Goal: Contribute content: Contribute content

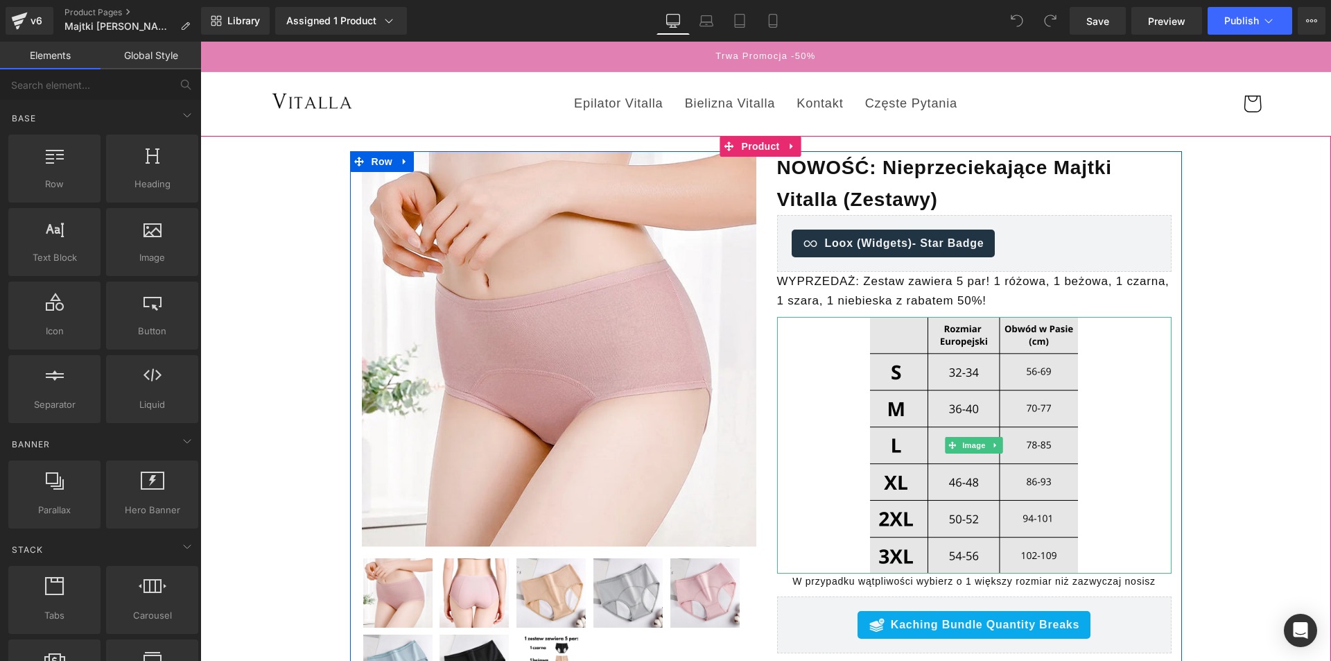
click at [943, 381] on img at bounding box center [974, 445] width 208 height 257
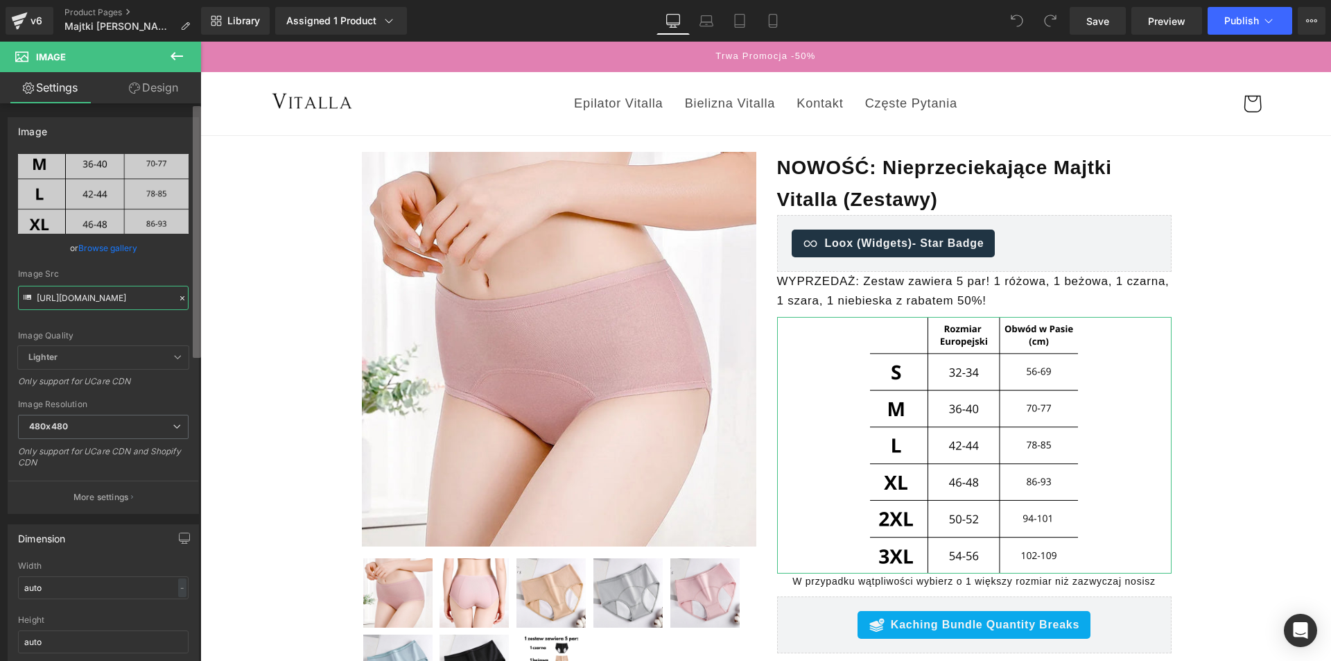
scroll to position [0, 289]
drag, startPoint x: 197, startPoint y: 306, endPoint x: 183, endPoint y: 311, distance: 14.9
click at [186, 311] on div "[URL][DOMAIN_NAME] Replace Image Upload image or Browse gallery Image Src [URL]…" at bounding box center [103, 333] width 190 height 359
click at [127, 298] on input "[URL][DOMAIN_NAME]" at bounding box center [103, 298] width 171 height 24
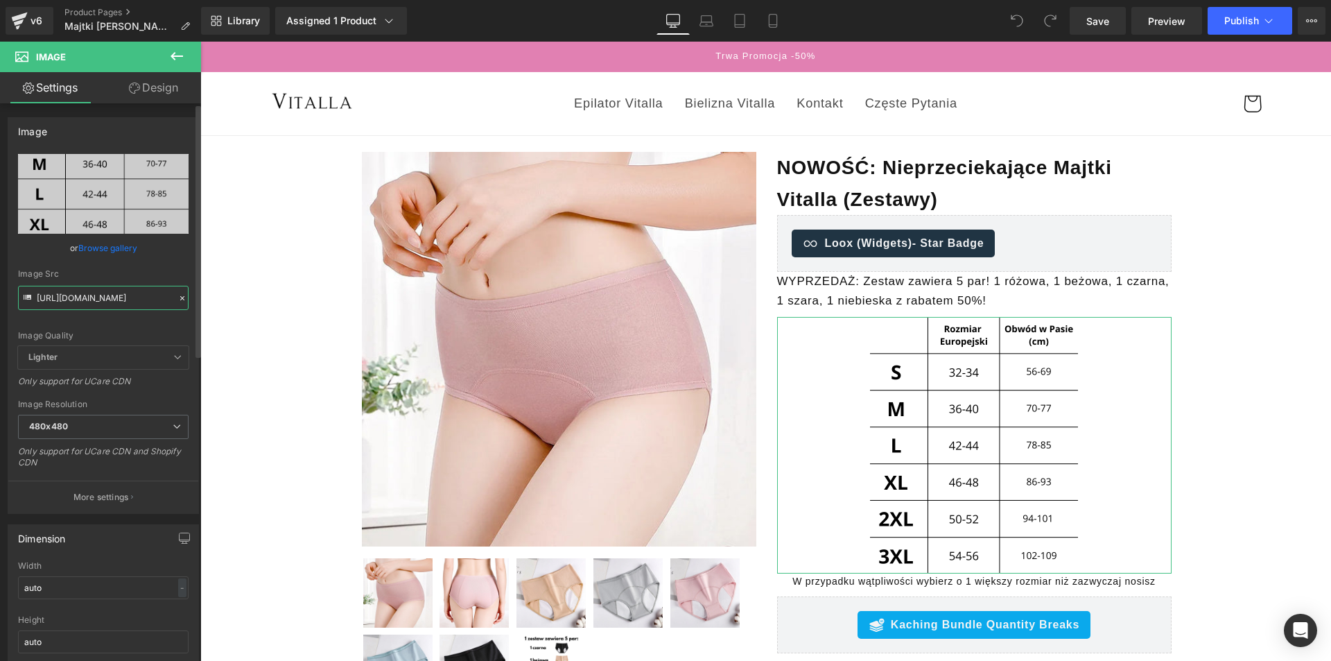
click at [127, 298] on input "[URL][DOMAIN_NAME]" at bounding box center [103, 298] width 171 height 24
paste input "beautiful-mature-women-portrait-2023-11-27-04-52-57-utc.jpg?v=1732817847"
type input "[URL][DOMAIN_NAME]"
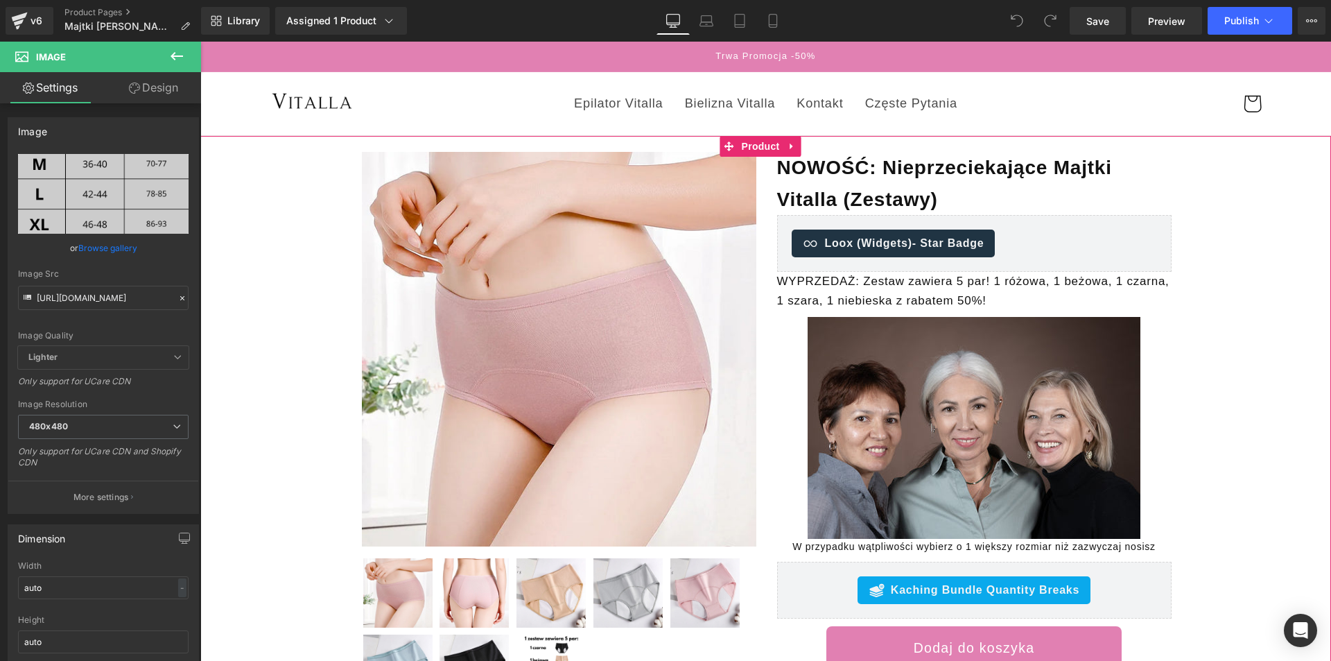
click at [1211, 498] on div "Sale Off (P) Image" at bounding box center [765, 465] width 1117 height 628
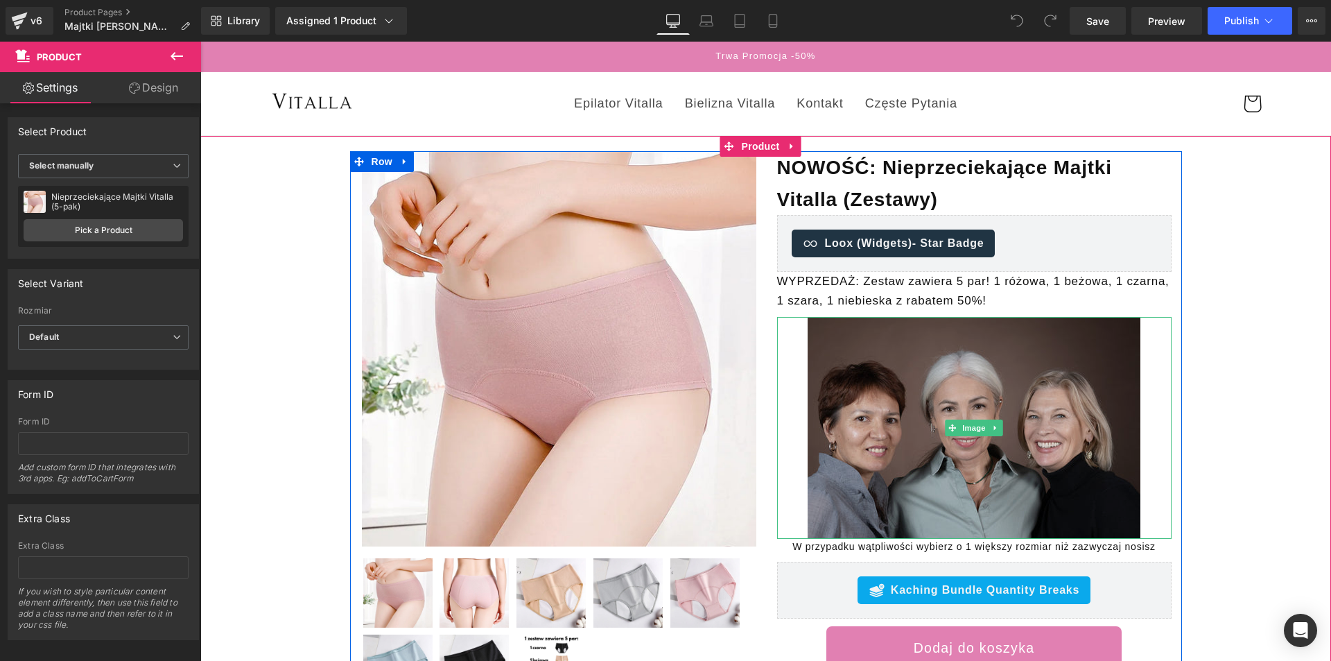
click at [984, 376] on img at bounding box center [974, 428] width 333 height 222
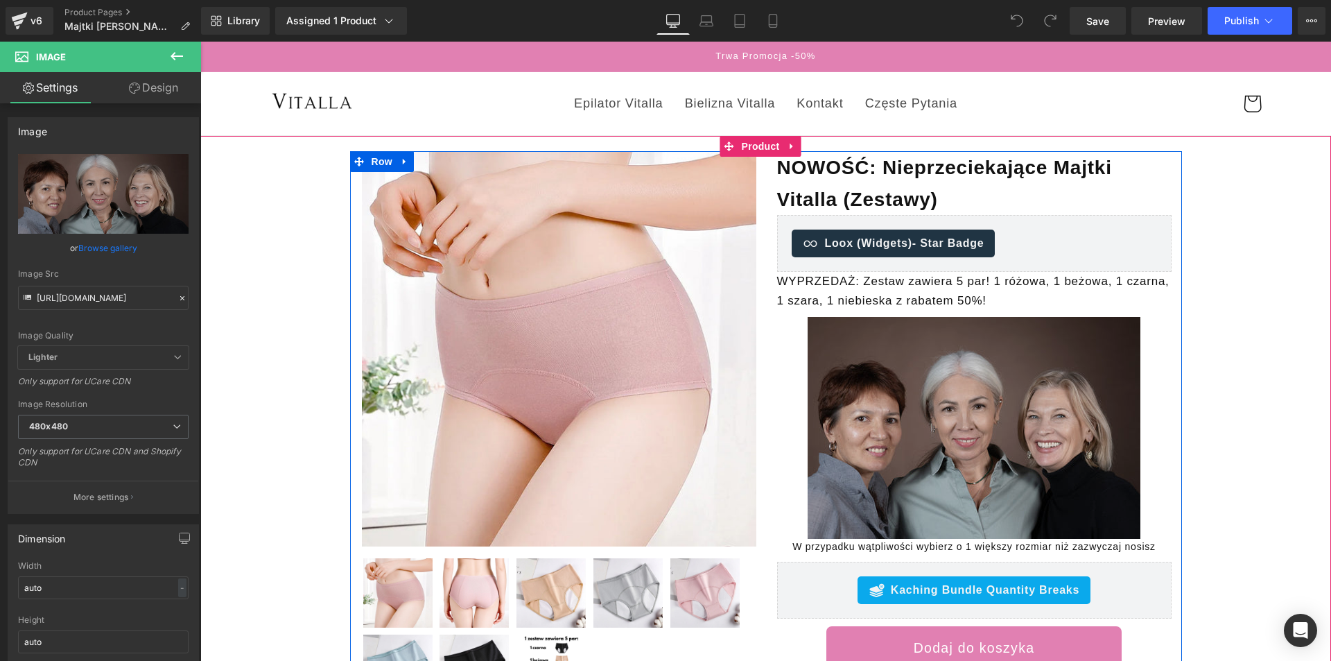
click at [938, 416] on img at bounding box center [974, 428] width 333 height 222
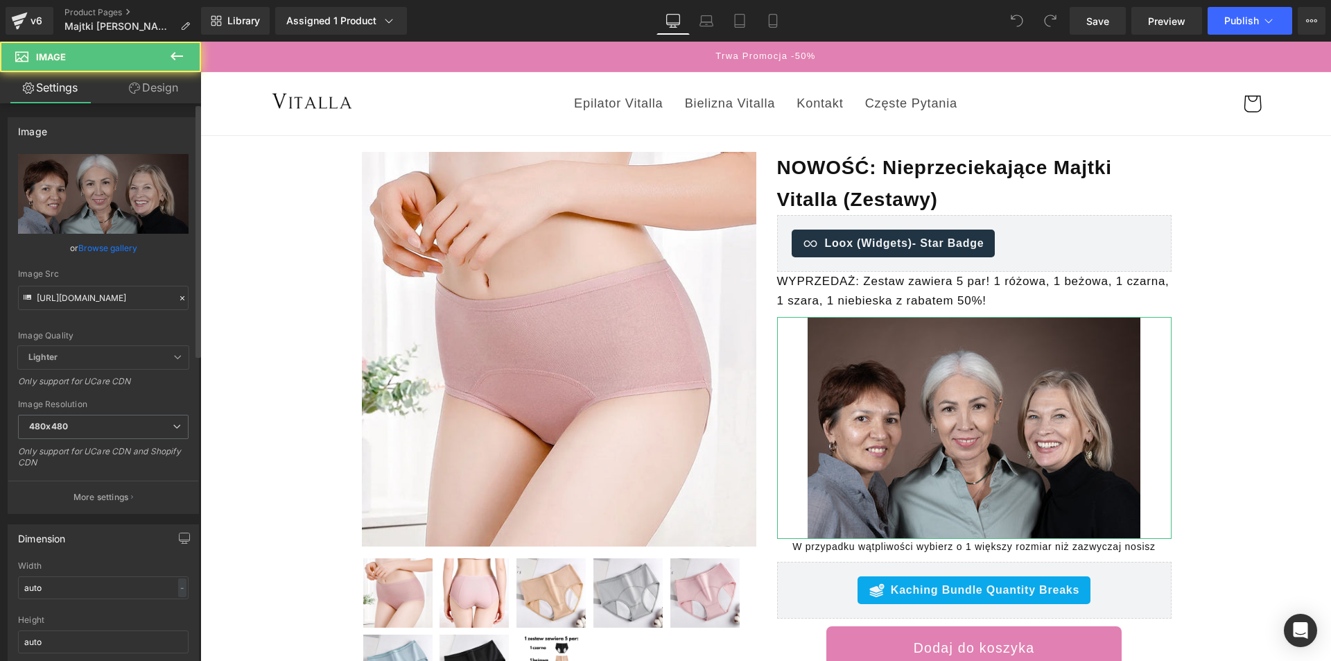
click at [123, 282] on div "Image Src [URL][DOMAIN_NAME]" at bounding box center [103, 289] width 171 height 41
click at [119, 302] on input "[URL][DOMAIN_NAME]" at bounding box center [103, 298] width 171 height 24
paste input "[URL][DOMAIN_NAME]"
type input "https://cdn.shopify.chttps://[DOMAIN_NAME][URL]"
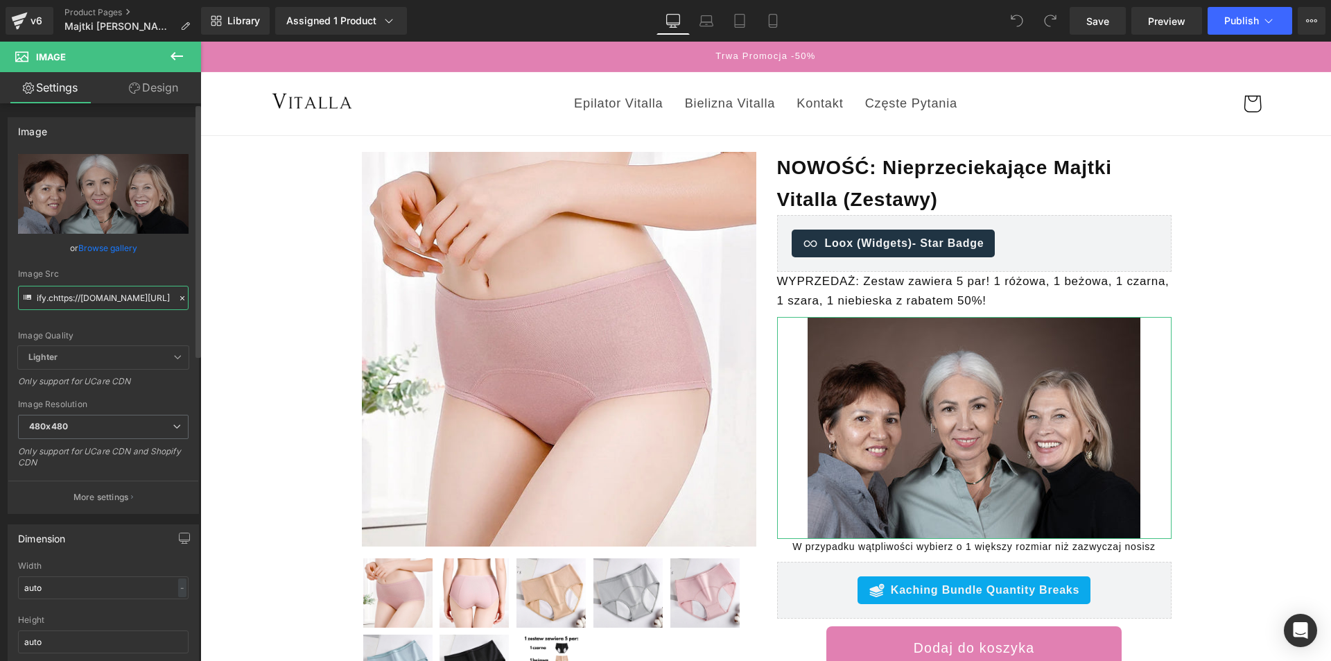
click at [119, 302] on input "https://cdn.shopify.chttps://[DOMAIN_NAME][URL]" at bounding box center [103, 298] width 171 height 24
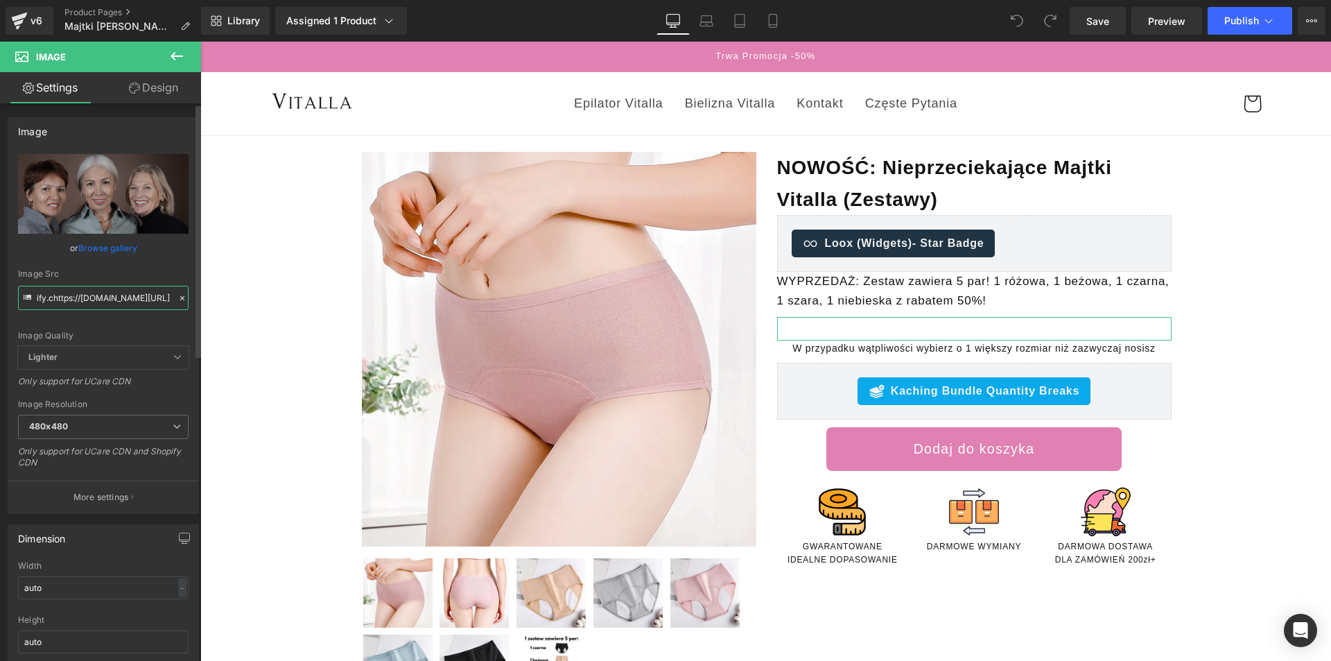
click at [119, 302] on div "https://cdn.shopify.chttps://[DOMAIN_NAME][URL] Replace Image Upload image or B…" at bounding box center [103, 333] width 190 height 359
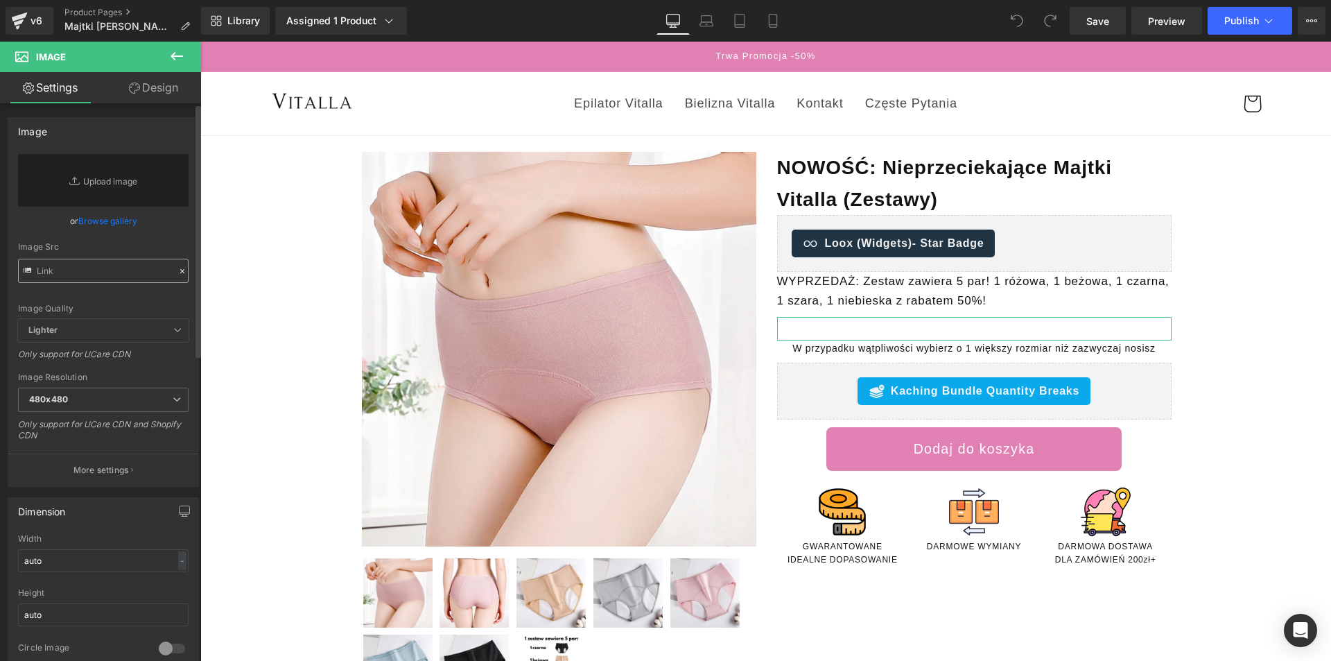
scroll to position [0, 0]
click at [119, 302] on div "Image Quality Lighter Lightest Lighter Lighter Lightest Only support for UCare …" at bounding box center [103, 236] width 171 height 165
click at [148, 270] on input "text" at bounding box center [103, 271] width 171 height 24
paste input "[URL][DOMAIN_NAME]"
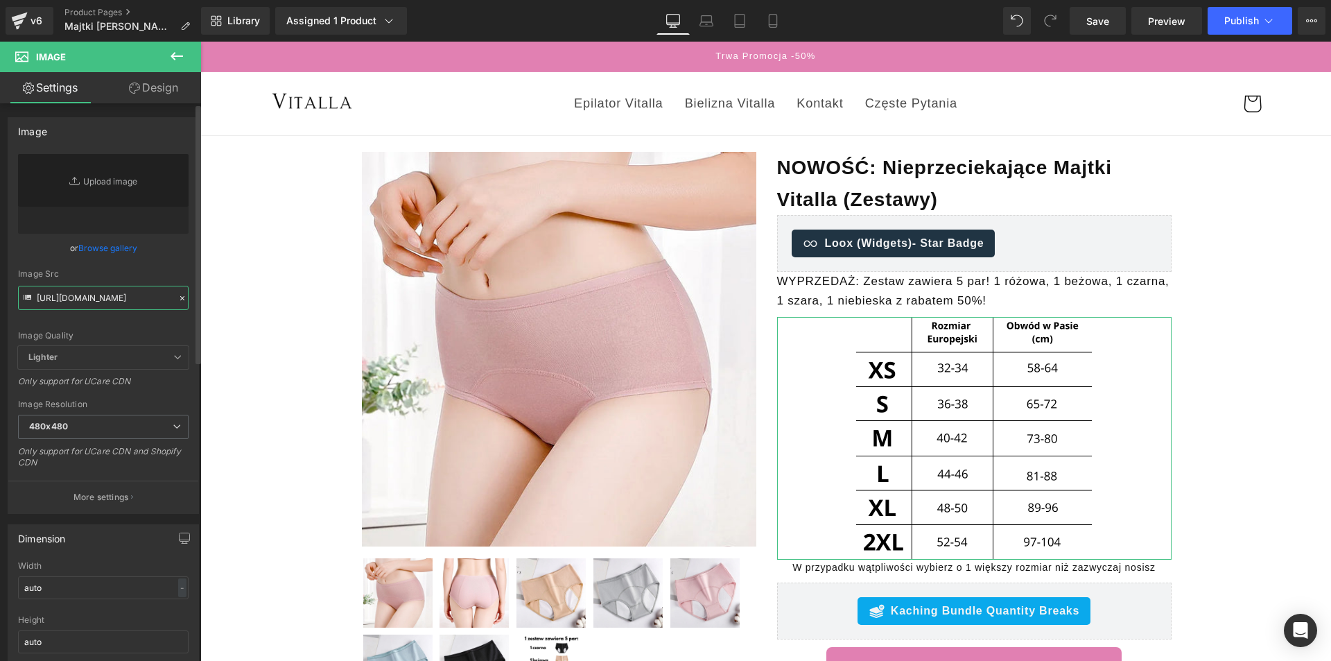
type input "[URL][DOMAIN_NAME]"
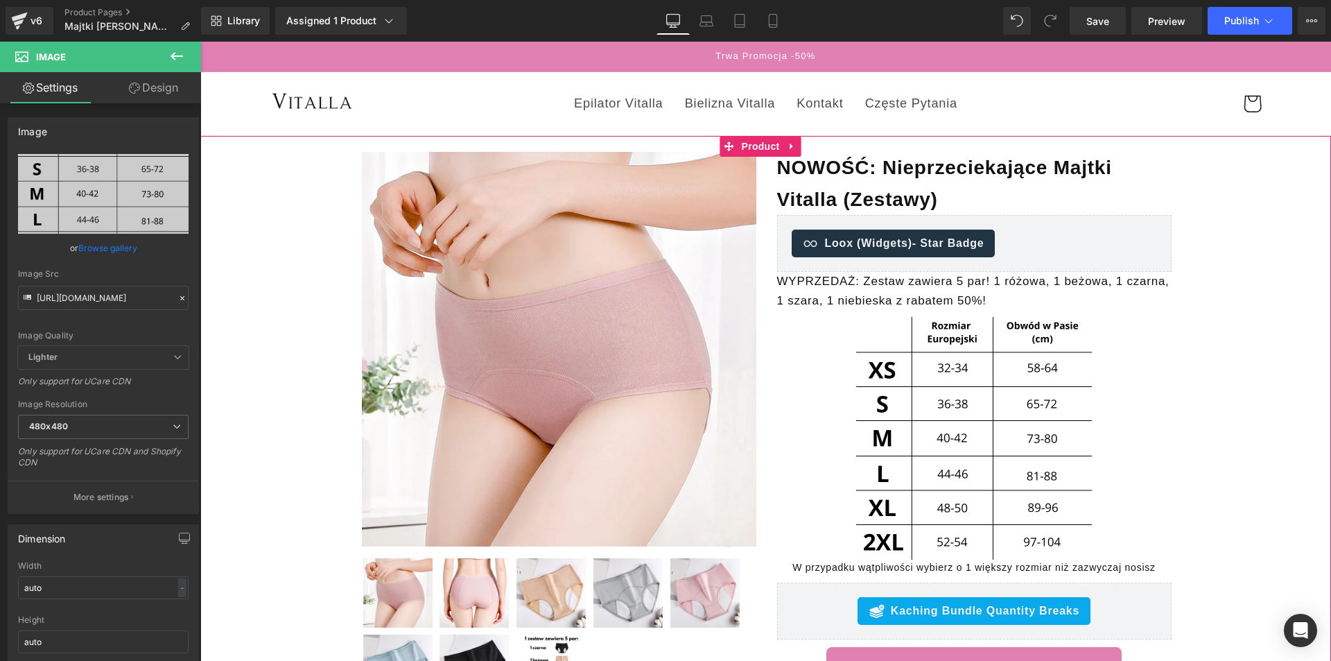
click at [1229, 417] on div "Sale Off (P) Image" at bounding box center [765, 475] width 1117 height 649
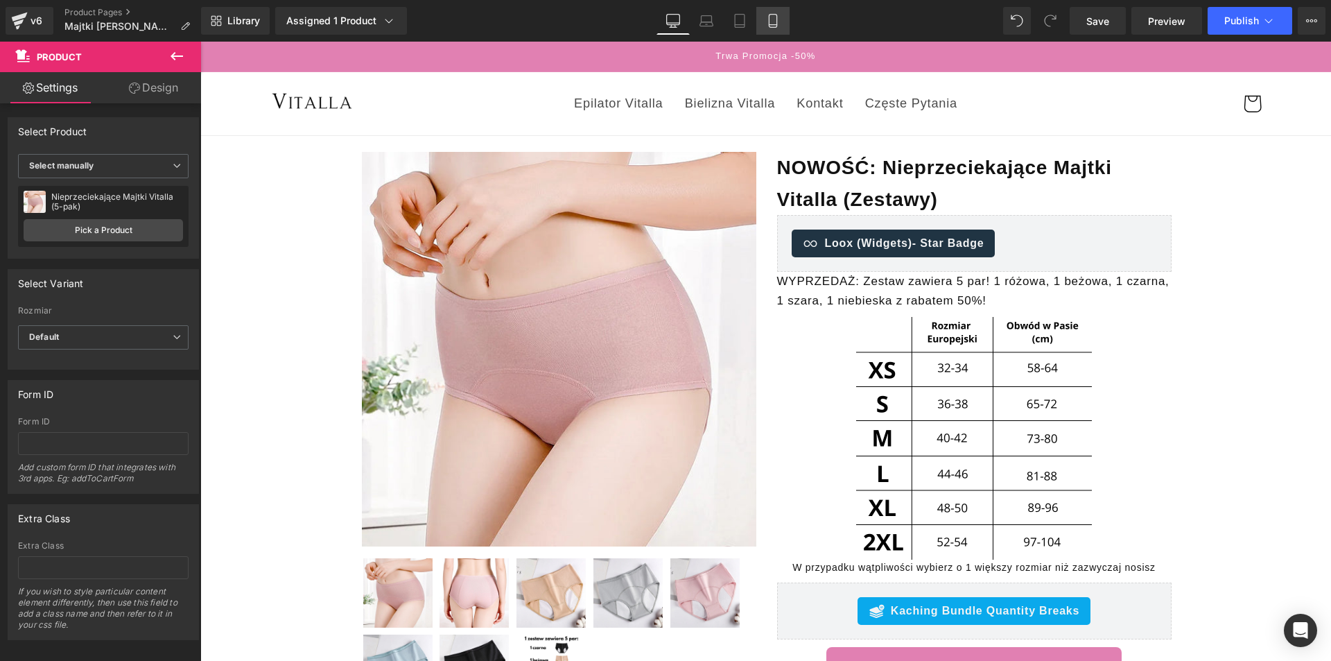
click at [758, 25] on link "Mobile" at bounding box center [772, 21] width 33 height 28
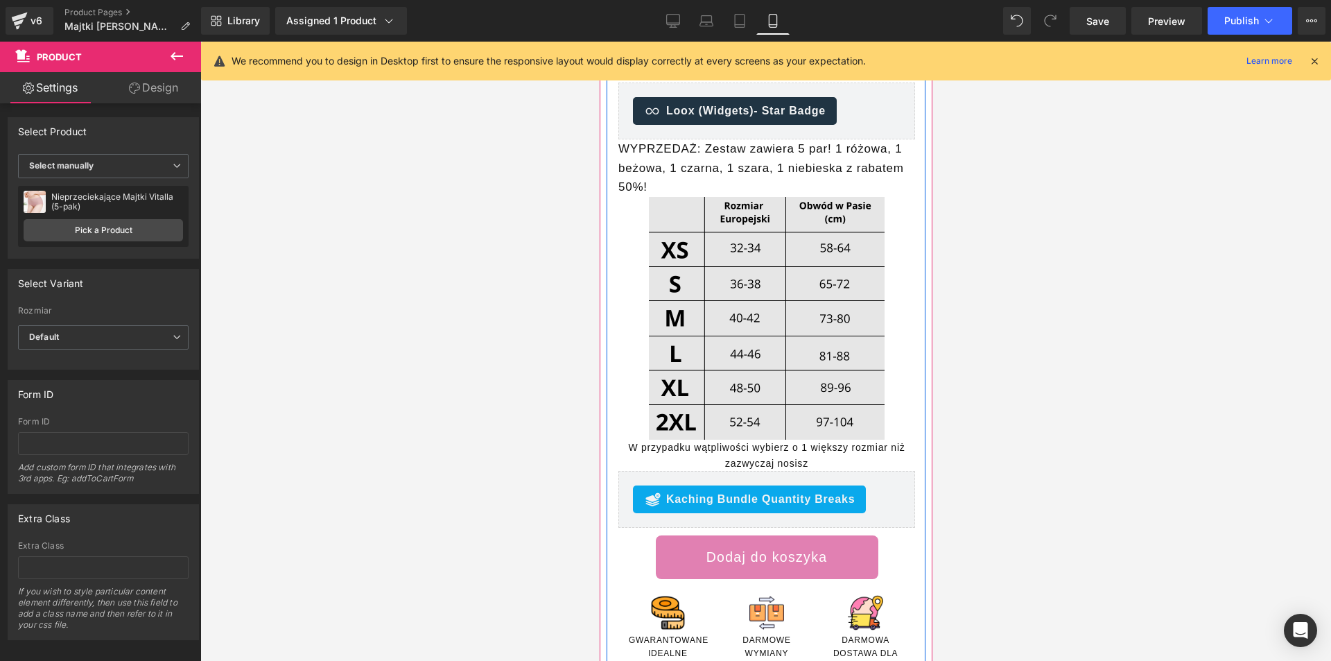
scroll to position [555, 0]
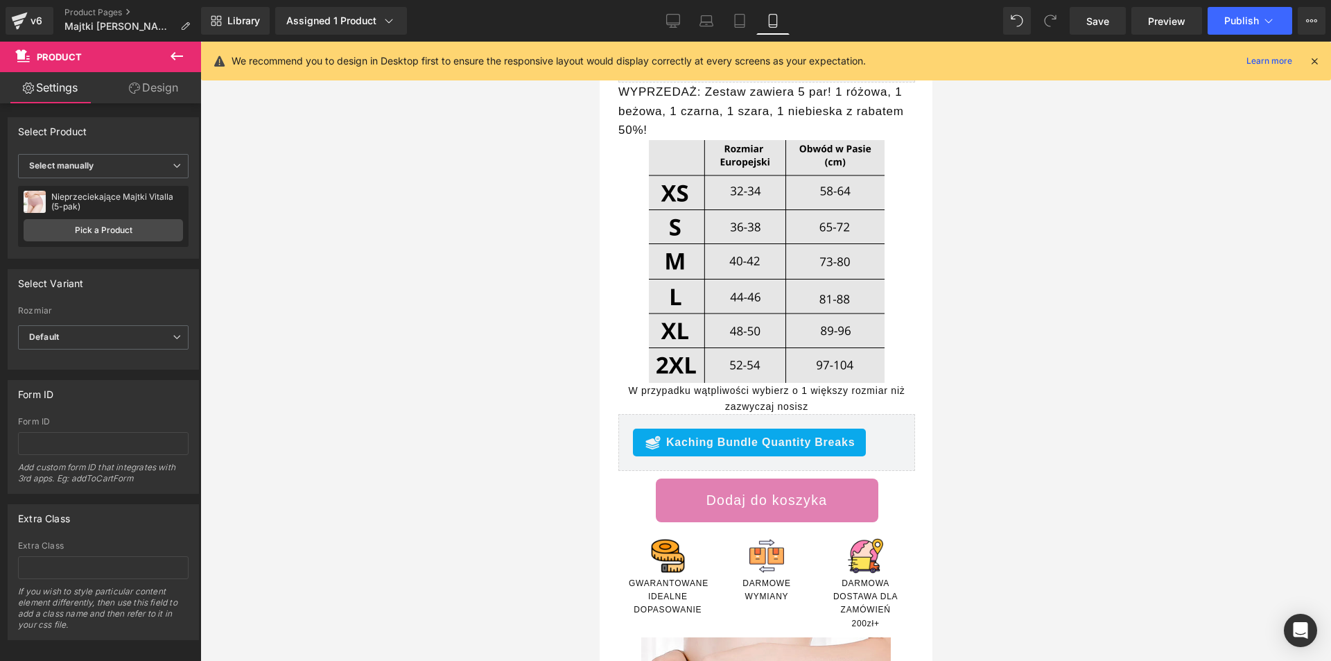
click at [728, 196] on img at bounding box center [766, 261] width 236 height 243
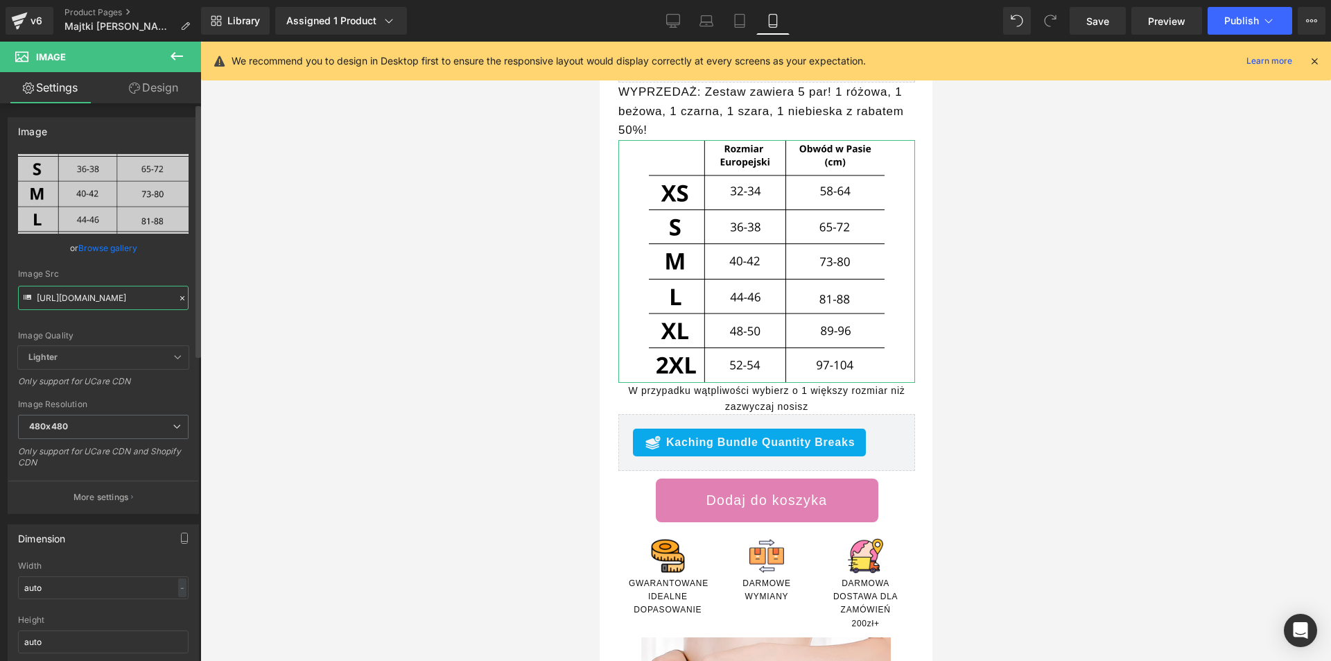
click at [106, 305] on input "[URL][DOMAIN_NAME]" at bounding box center [103, 298] width 171 height 24
click at [107, 306] on input "[URL][DOMAIN_NAME]" at bounding box center [103, 298] width 171 height 24
type input "[URL][DOMAIN_NAME]"
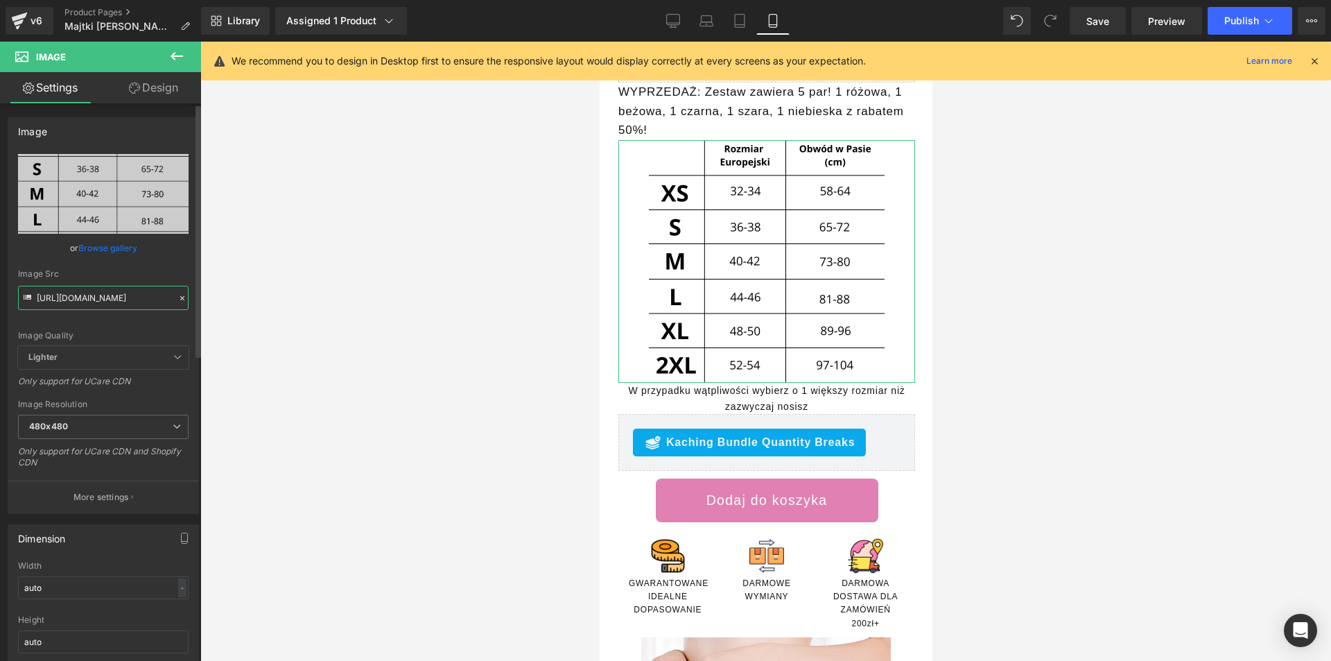
scroll to position [0, 278]
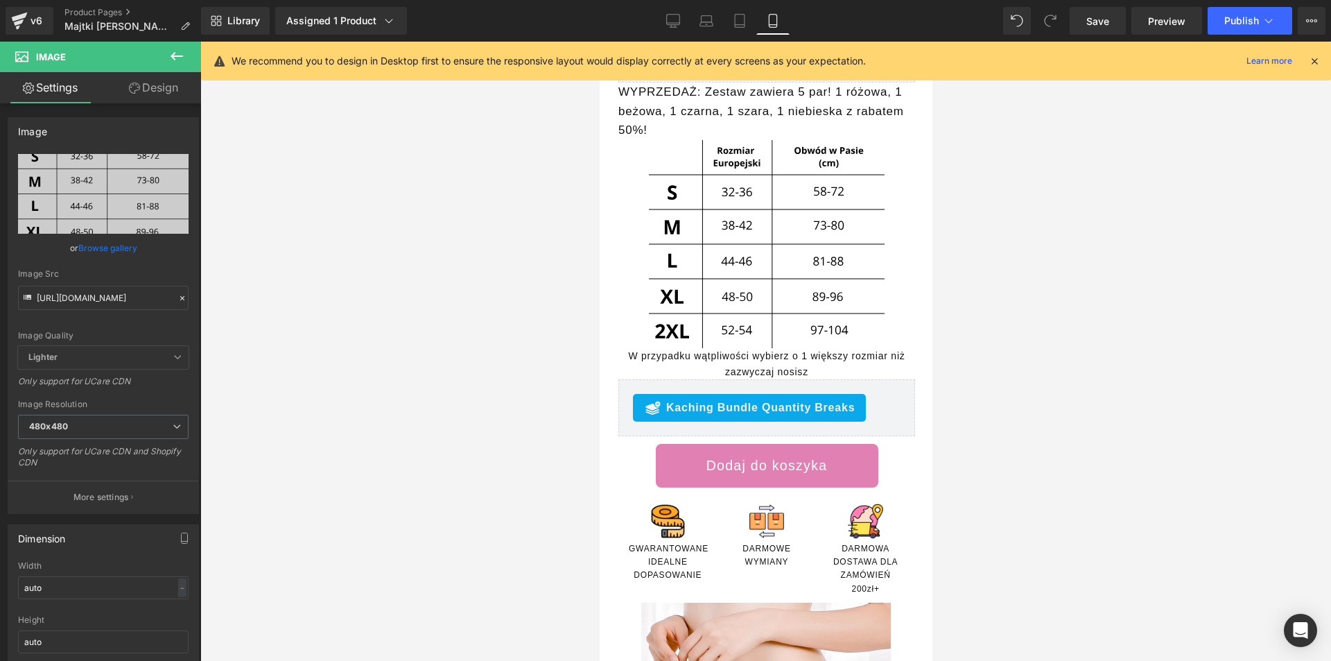
click at [469, 313] on div at bounding box center [765, 351] width 1131 height 619
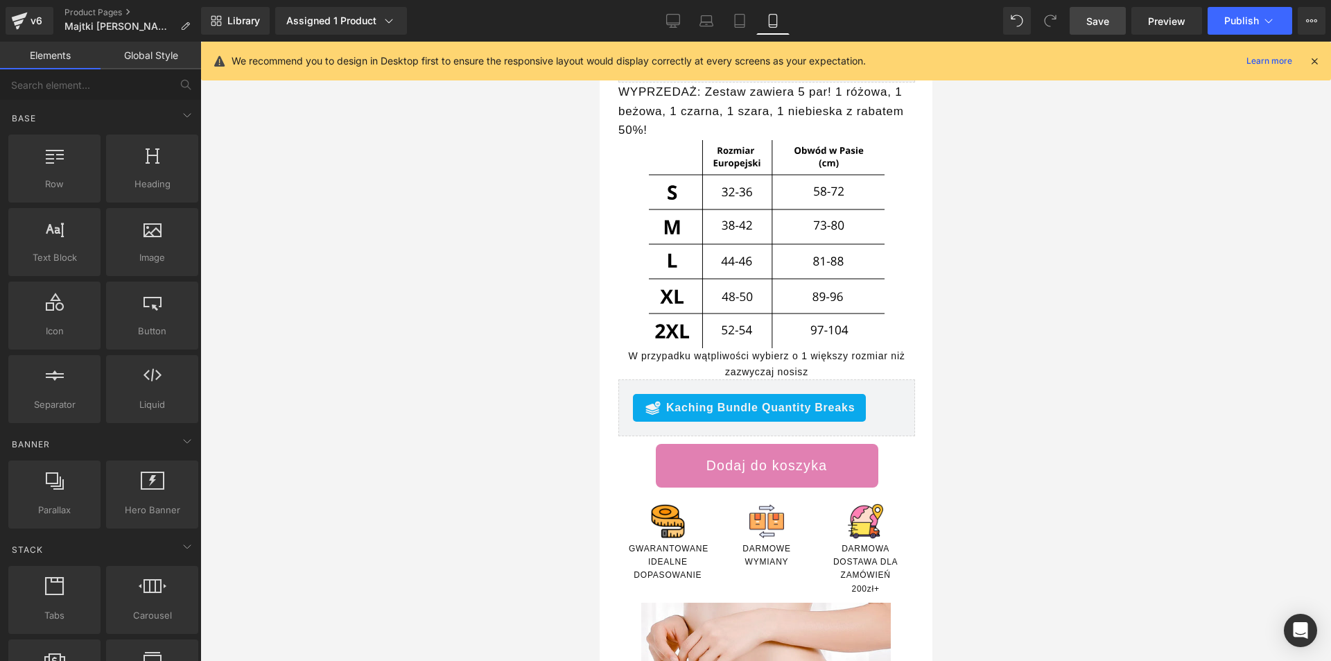
click at [1095, 26] on span "Save" at bounding box center [1097, 21] width 23 height 15
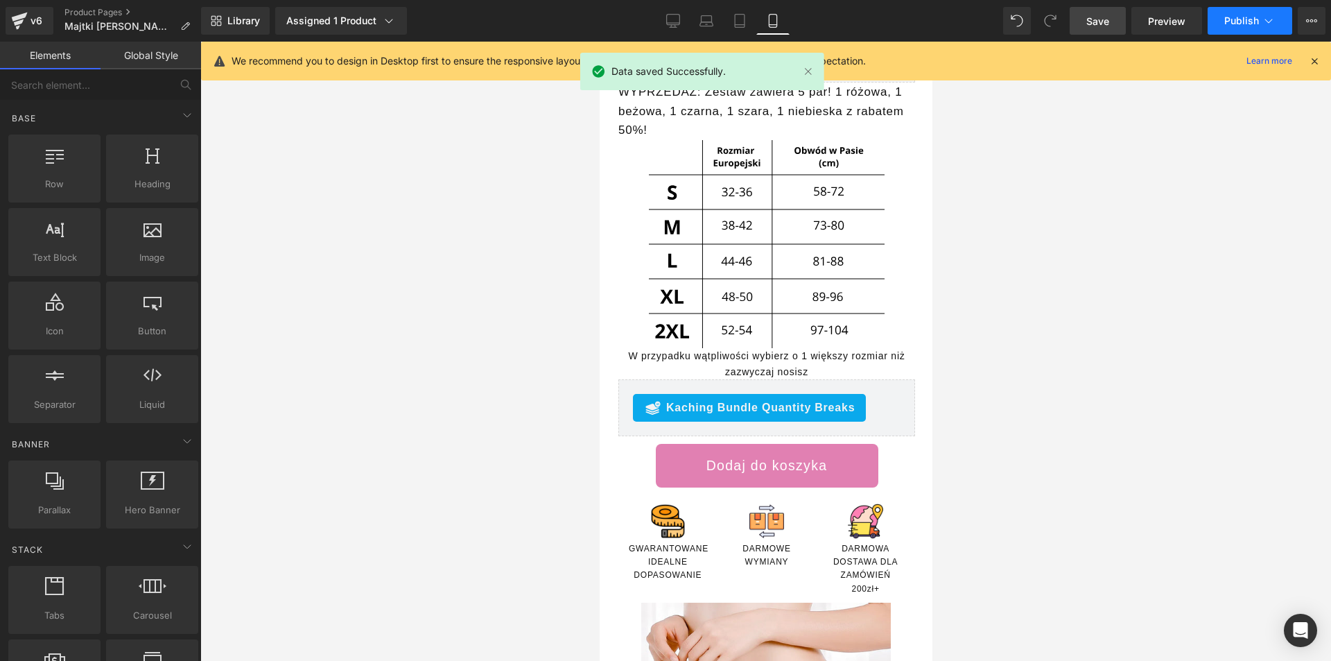
click at [1240, 21] on span "Publish" at bounding box center [1241, 20] width 35 height 11
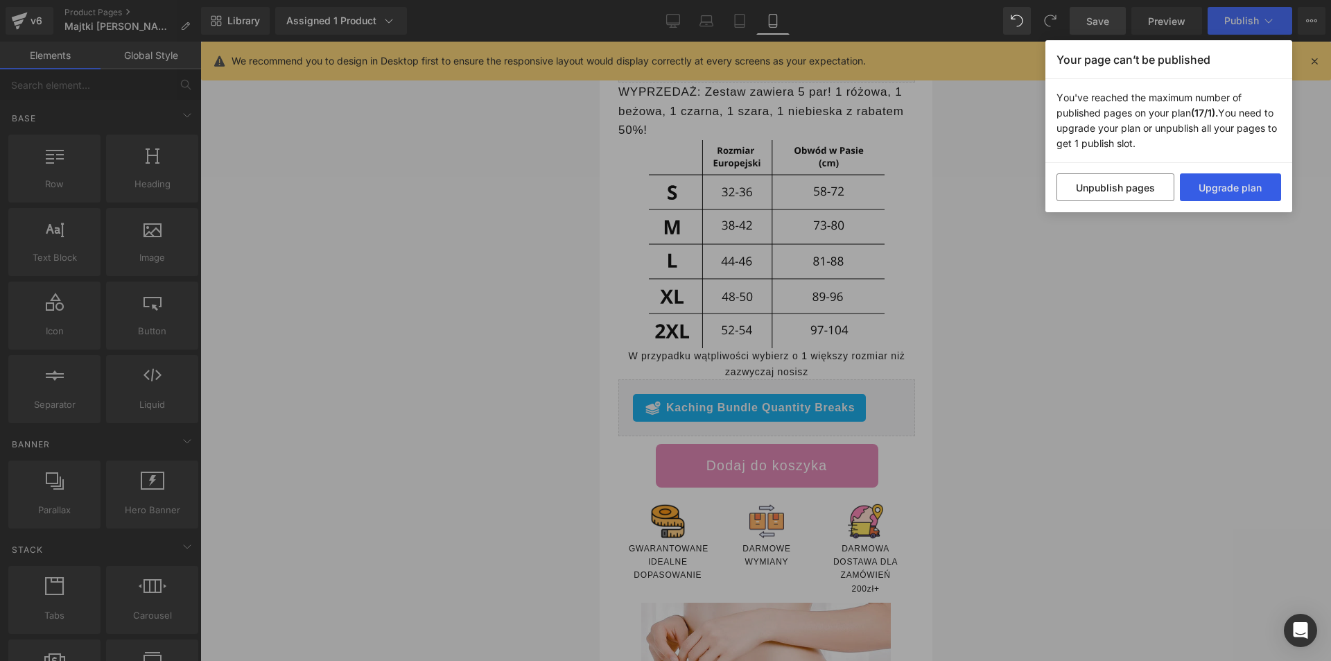
click at [1239, 186] on button "Upgrade plan" at bounding box center [1231, 187] width 102 height 28
click at [890, 187] on div "Your page can’t be published You've reached the maximum number of published pag…" at bounding box center [665, 330] width 1331 height 661
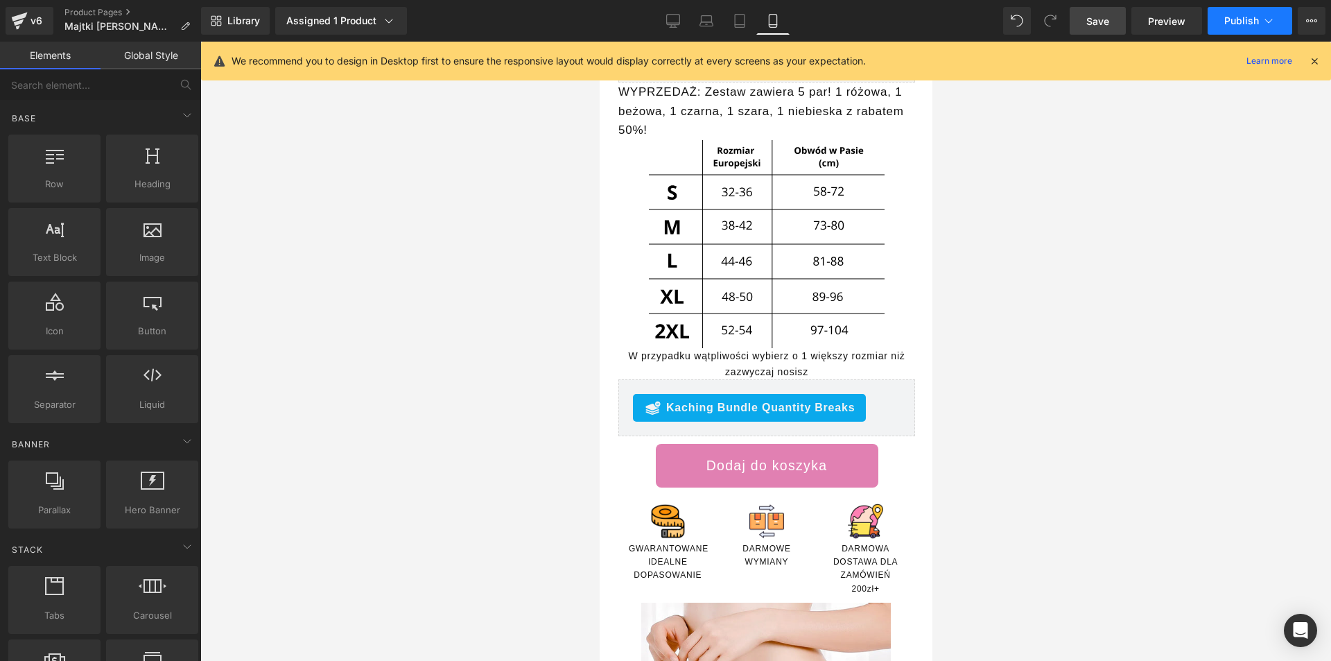
click at [1247, 10] on button "Publish" at bounding box center [1250, 21] width 85 height 28
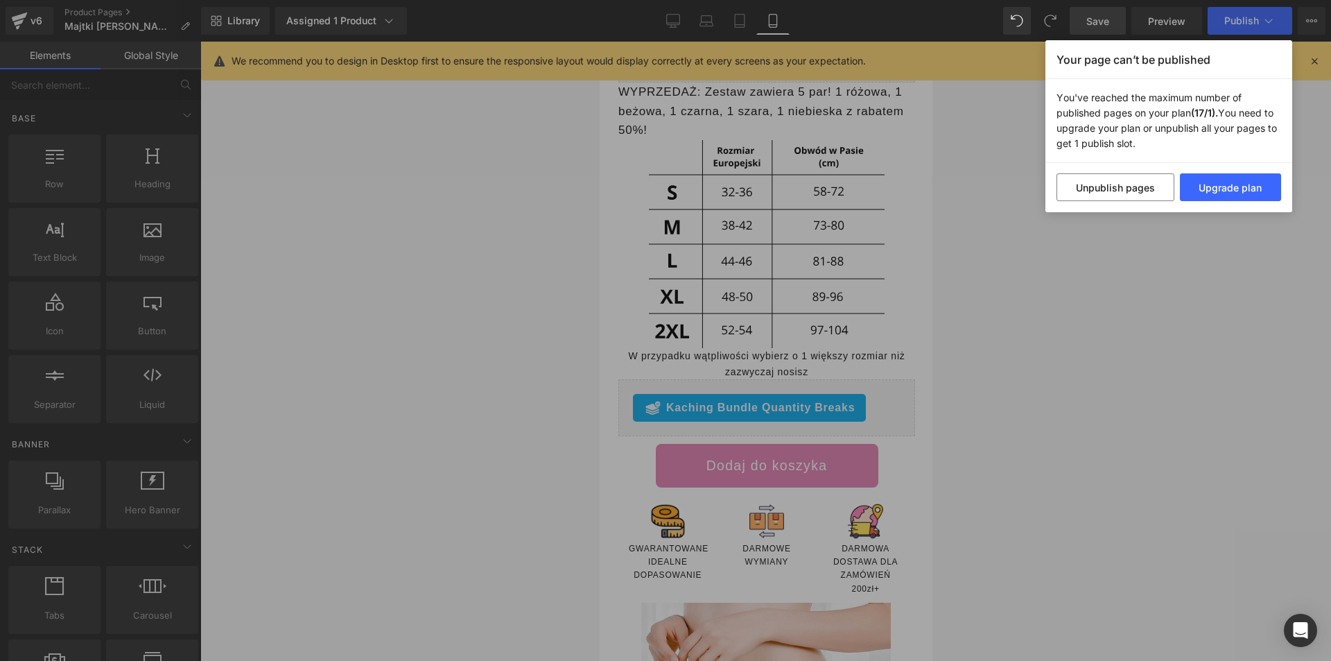
click at [1247, 17] on div "Your page can’t be published You've reached the maximum number of published pag…" at bounding box center [665, 330] width 1331 height 661
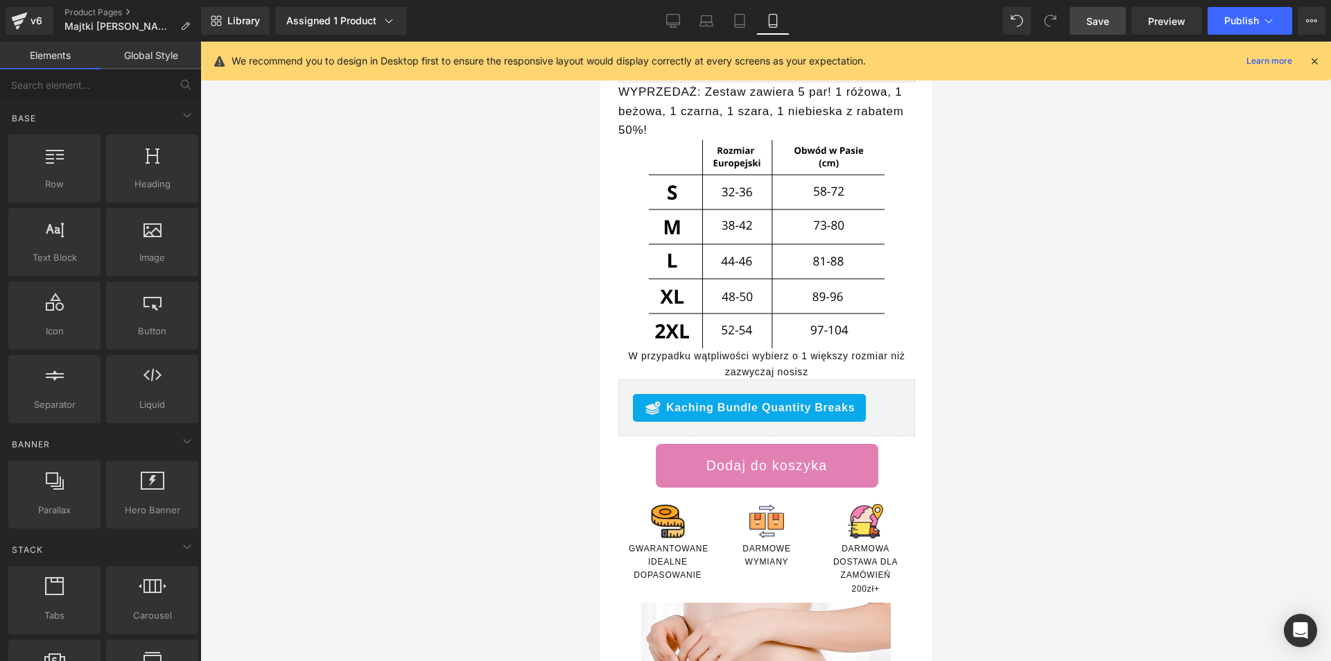
click at [1109, 27] on span "Save" at bounding box center [1097, 21] width 23 height 15
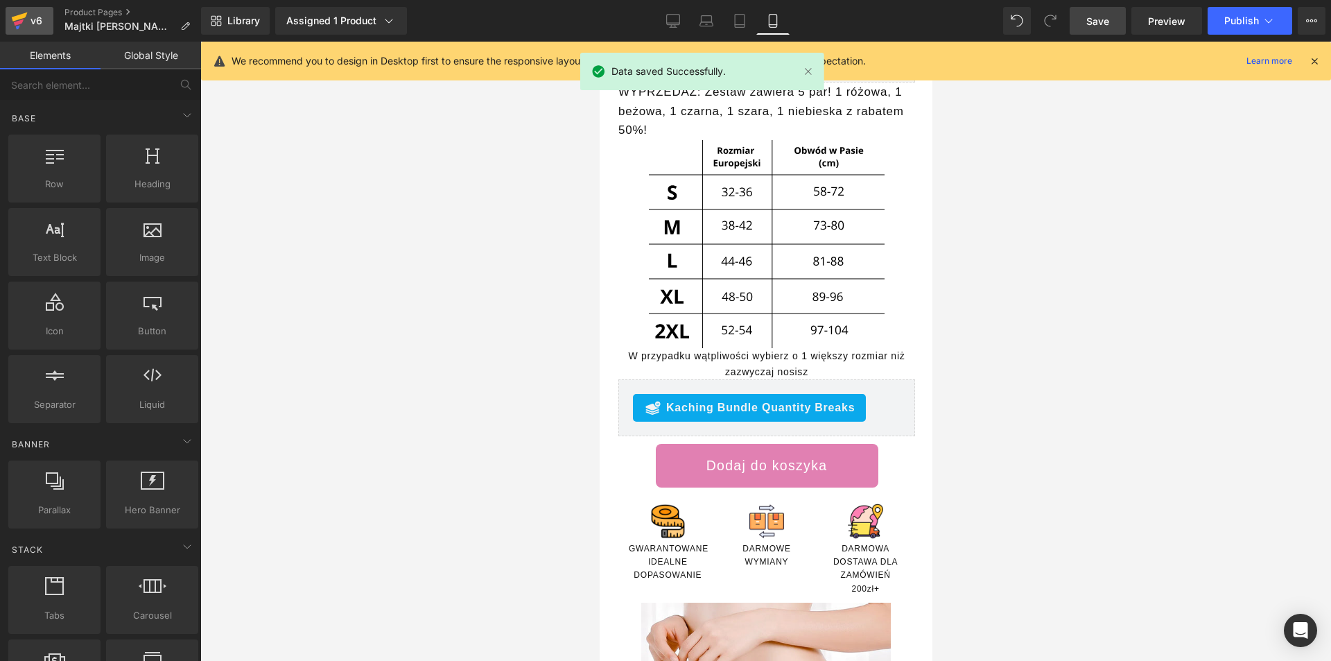
click at [27, 15] on icon at bounding box center [19, 20] width 17 height 35
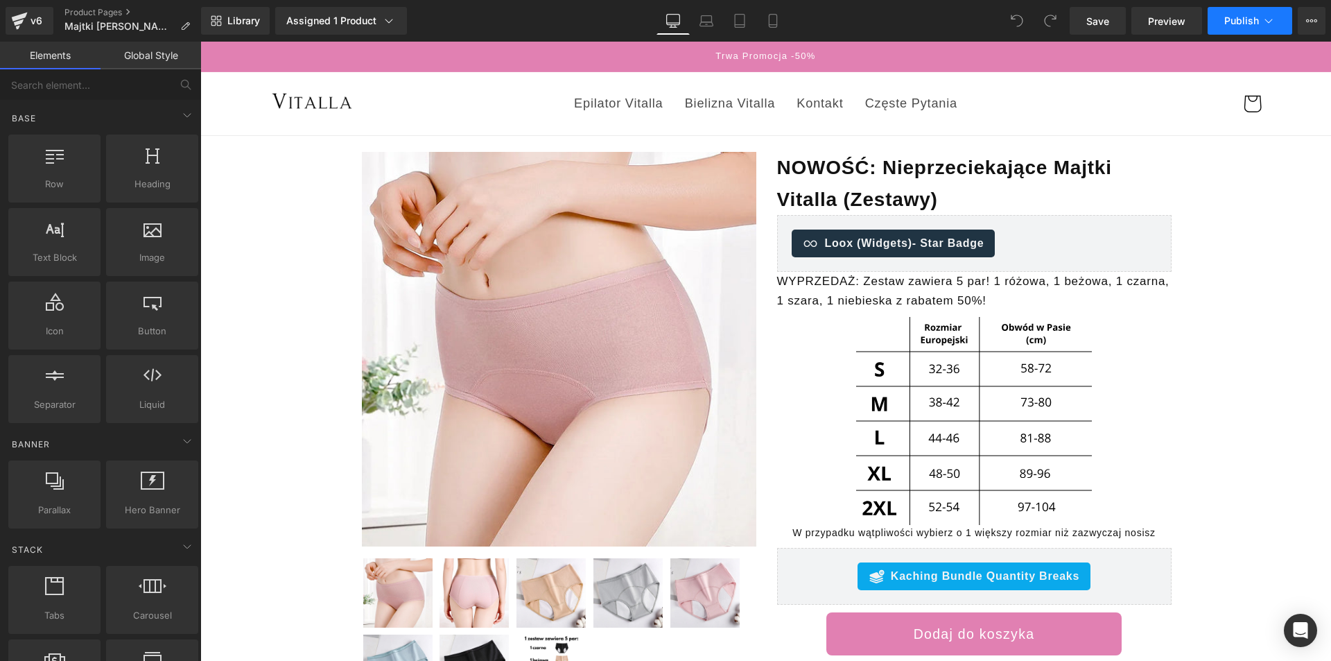
click at [1243, 27] on button "Publish" at bounding box center [1250, 21] width 85 height 28
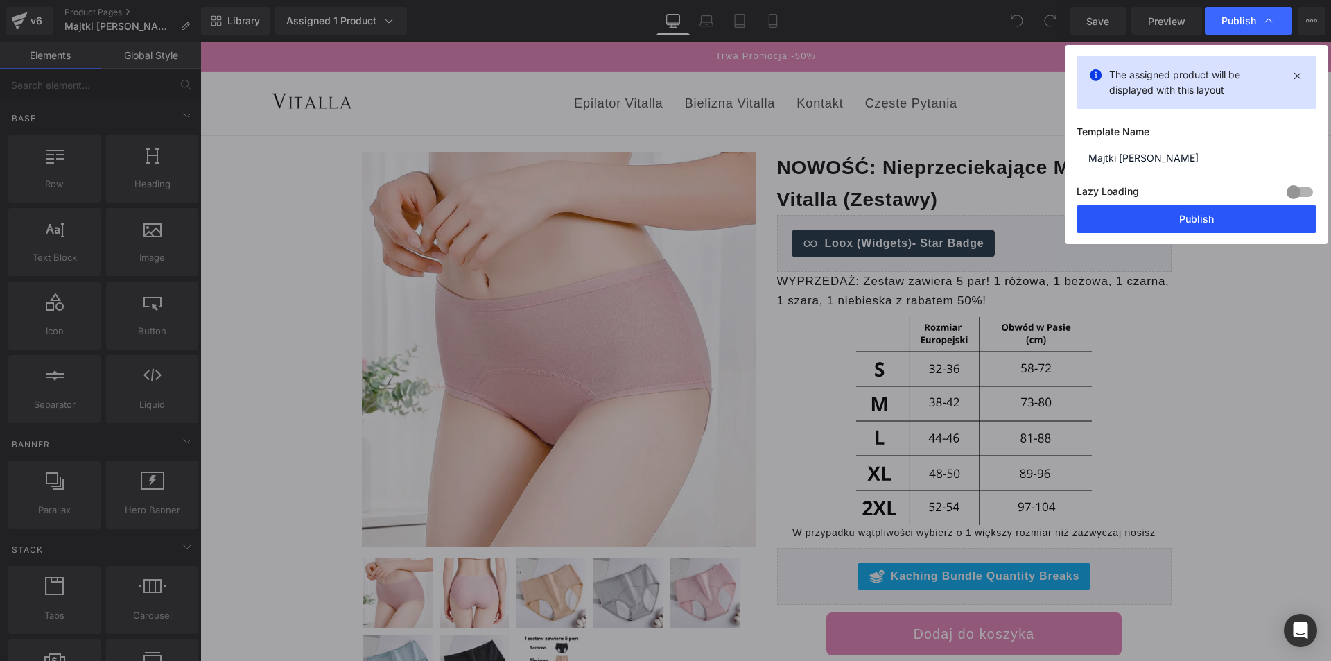
click at [1165, 222] on button "Publish" at bounding box center [1197, 219] width 240 height 28
